Goal: Information Seeking & Learning: Learn about a topic

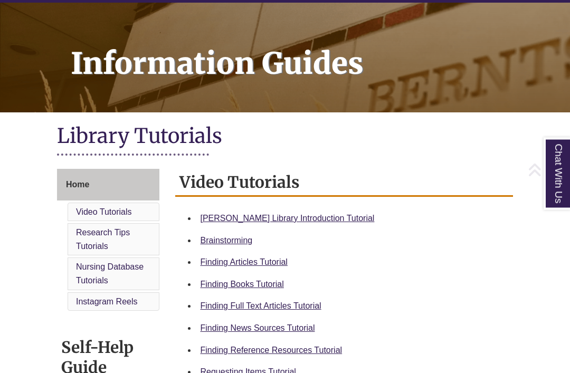
scroll to position [128, 0]
click at [320, 220] on link "Berntsen Library Introduction Tutorial" at bounding box center [288, 218] width 174 height 9
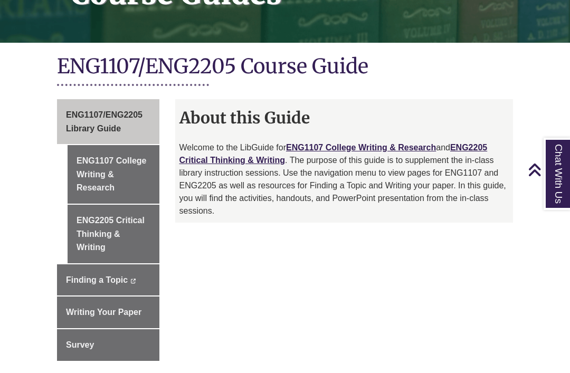
scroll to position [210, 0]
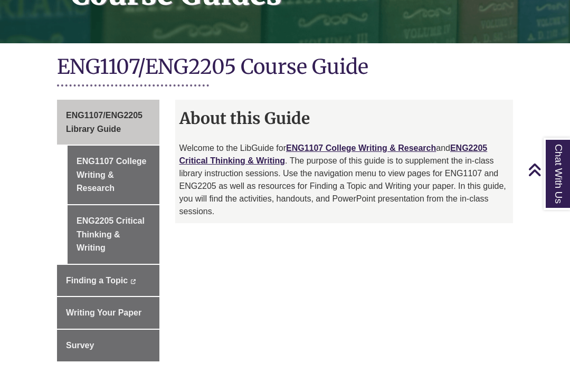
click at [99, 176] on link "ENG1107 College Writing & Research" at bounding box center [114, 175] width 92 height 59
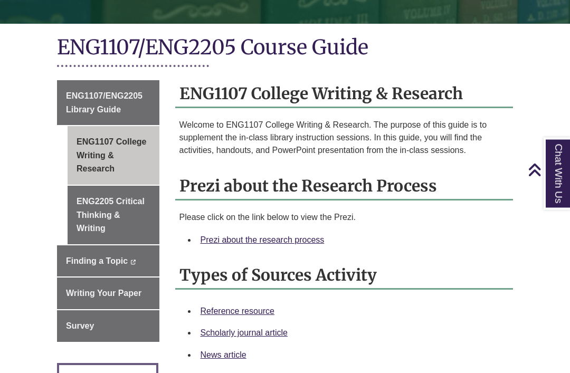
scroll to position [229, 0]
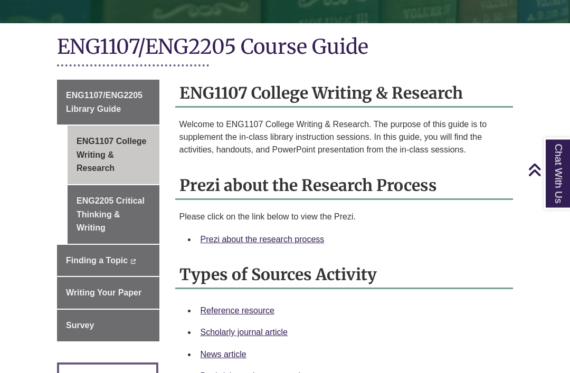
click at [232, 242] on link "Prezi about the research process" at bounding box center [263, 239] width 124 height 9
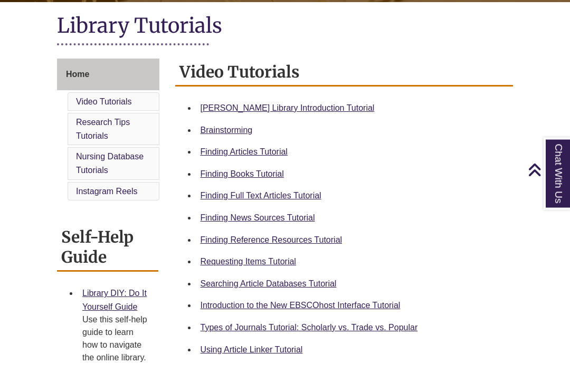
scroll to position [238, 0]
click at [324, 243] on link "Finding Reference Resources Tutorial" at bounding box center [272, 239] width 142 height 9
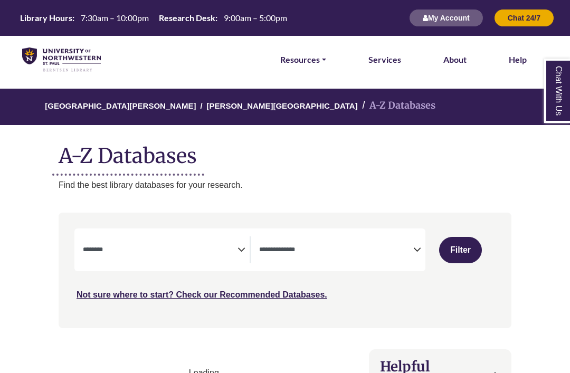
select select "Database Subject Filter"
select select "Database Types Filter"
select select "Database Subject Filter"
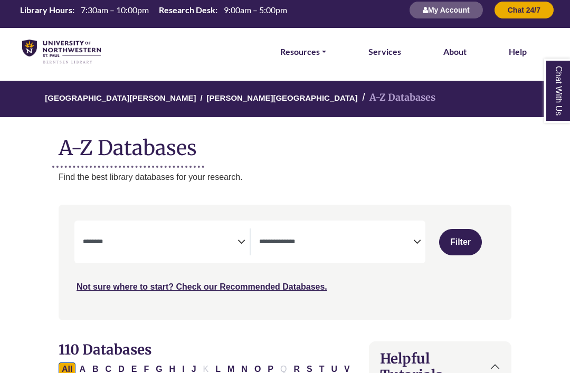
scroll to position [42, 0]
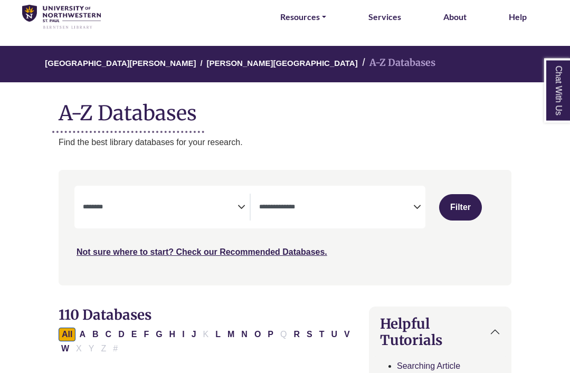
click at [411, 204] on textarea "Search" at bounding box center [336, 208] width 155 height 8
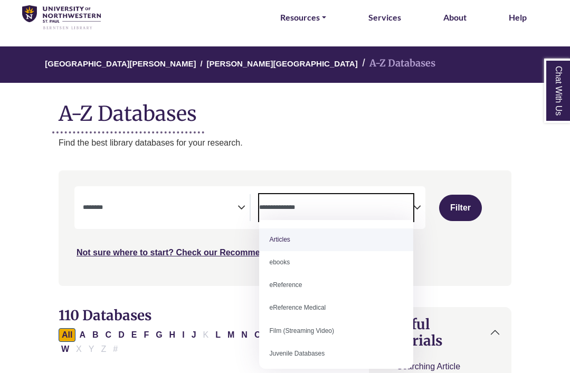
select select "*****"
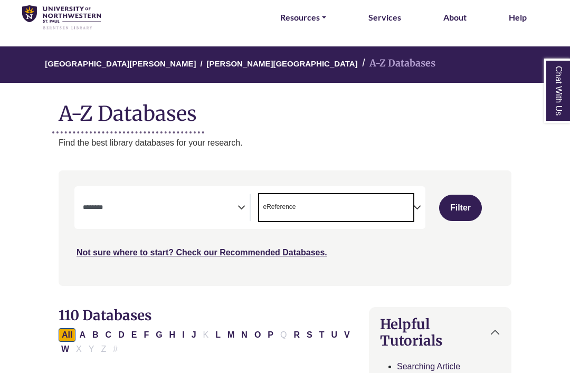
click at [133, 204] on textarea "Search" at bounding box center [160, 208] width 155 height 8
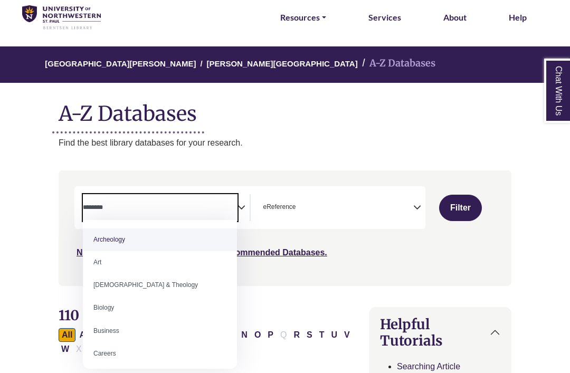
click at [200, 204] on textarea "Search" at bounding box center [160, 208] width 155 height 8
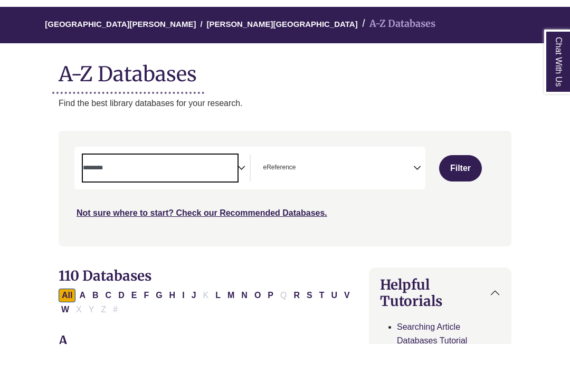
scroll to position [55, 0]
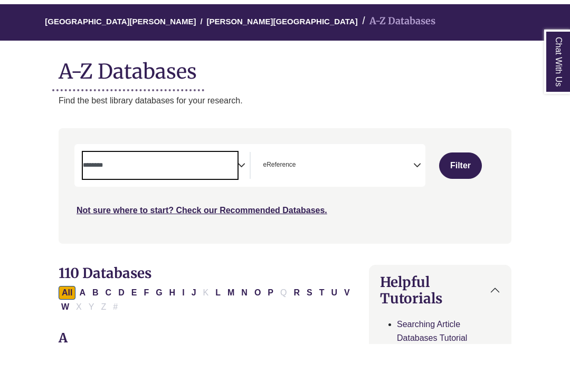
click at [469, 182] on button "Filter" at bounding box center [460, 195] width 43 height 26
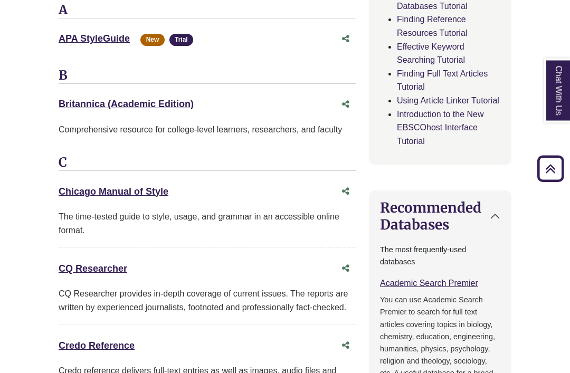
scroll to position [419, 0]
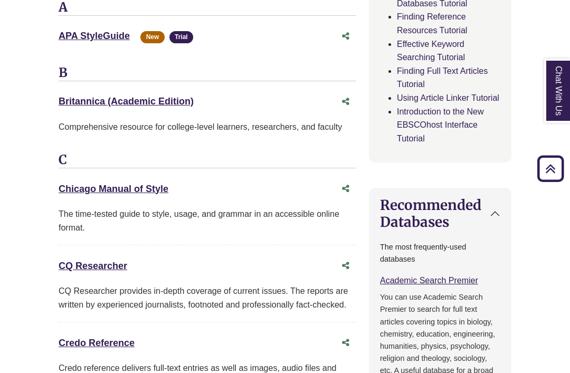
click at [83, 339] on link "Credo Reference This link opens in a new window" at bounding box center [97, 343] width 76 height 11
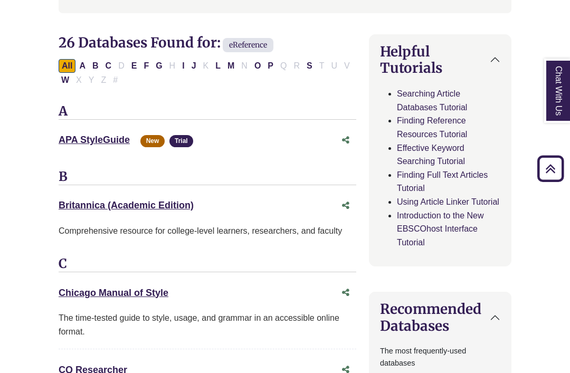
scroll to position [315, 0]
click at [270, 66] on button "P" at bounding box center [270, 67] width 12 height 14
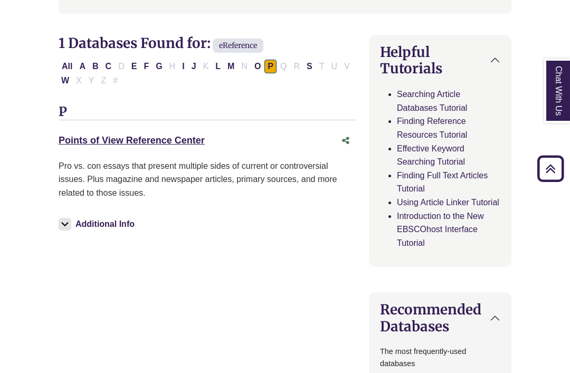
select select "Database Subject Filter"
click at [176, 143] on link "Points of View Reference Center This link opens in a new window" at bounding box center [132, 140] width 146 height 11
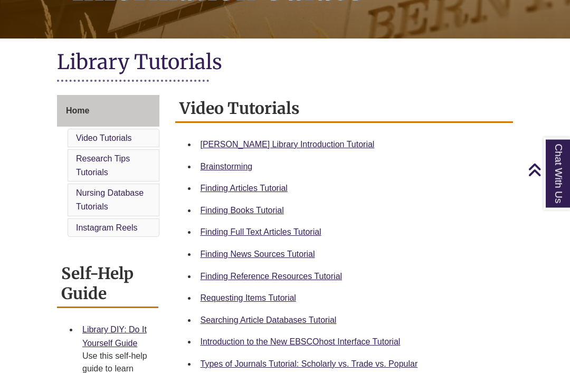
scroll to position [202, 0]
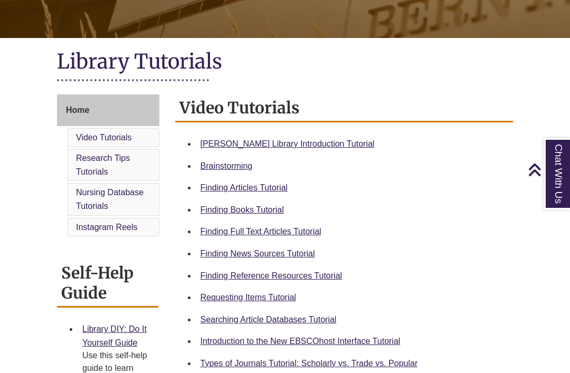
click at [217, 258] on link "Finding News Sources Tutorial" at bounding box center [258, 253] width 115 height 9
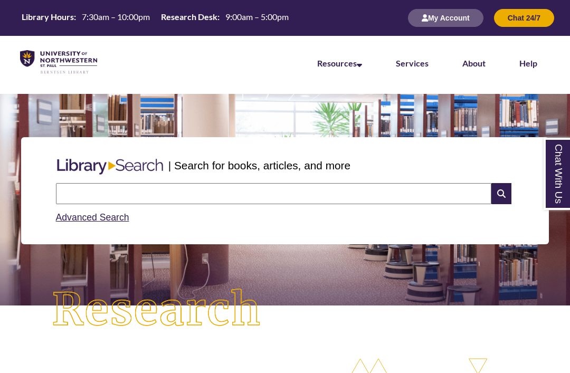
click at [172, 193] on input "text" at bounding box center [274, 193] width 436 height 21
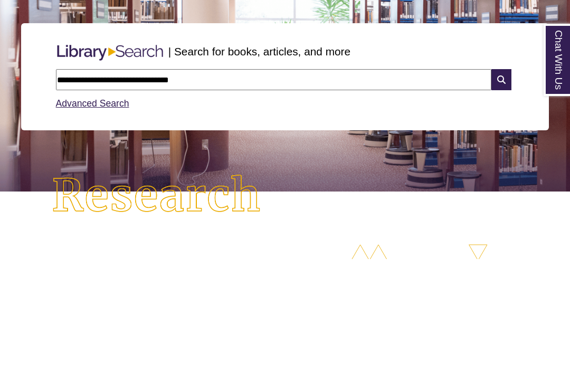
type input "**********"
click at [499, 183] on icon at bounding box center [501, 193] width 20 height 21
